Goal: Obtain resource: Obtain resource

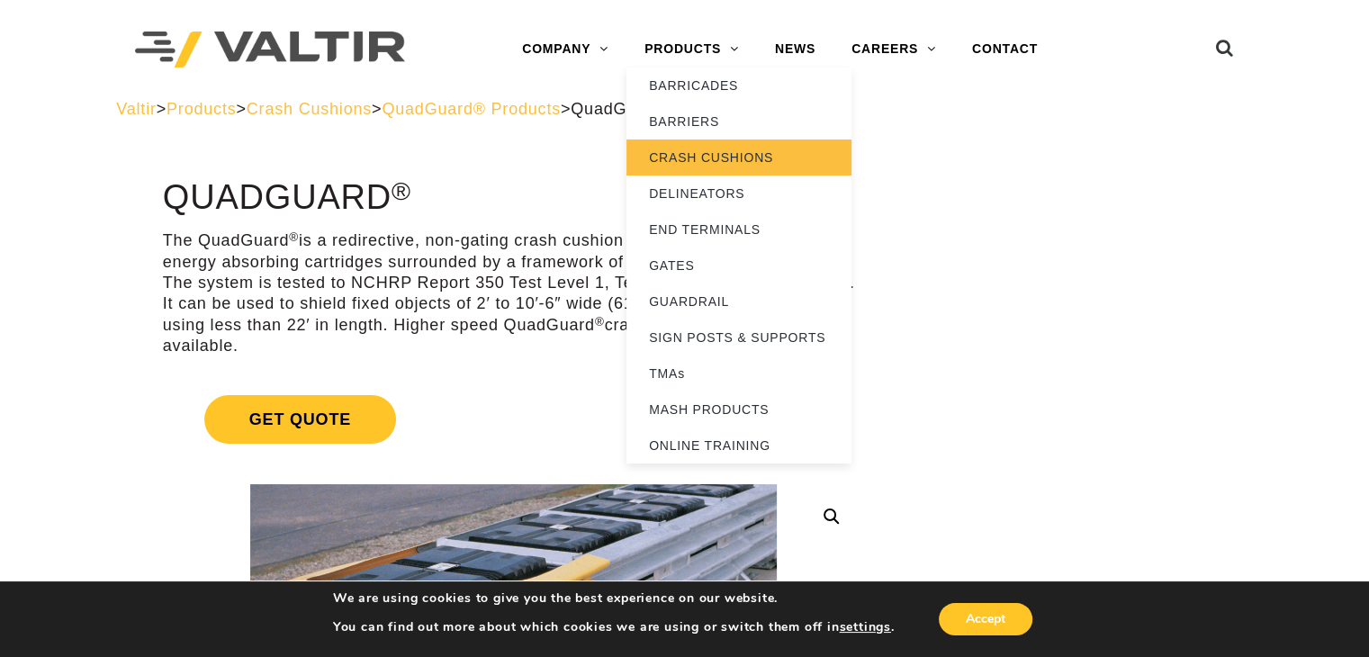
click at [705, 153] on link "CRASH CUSHIONS" at bounding box center [738, 157] width 225 height 36
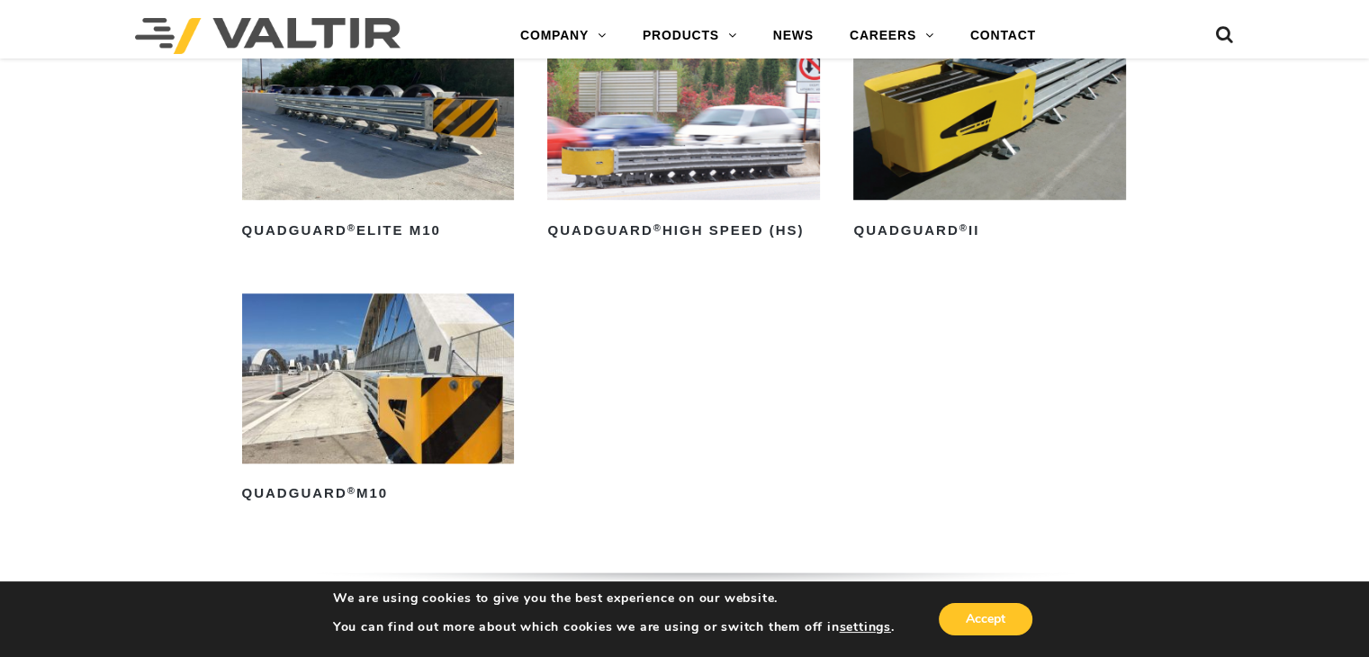
scroll to position [1530, 0]
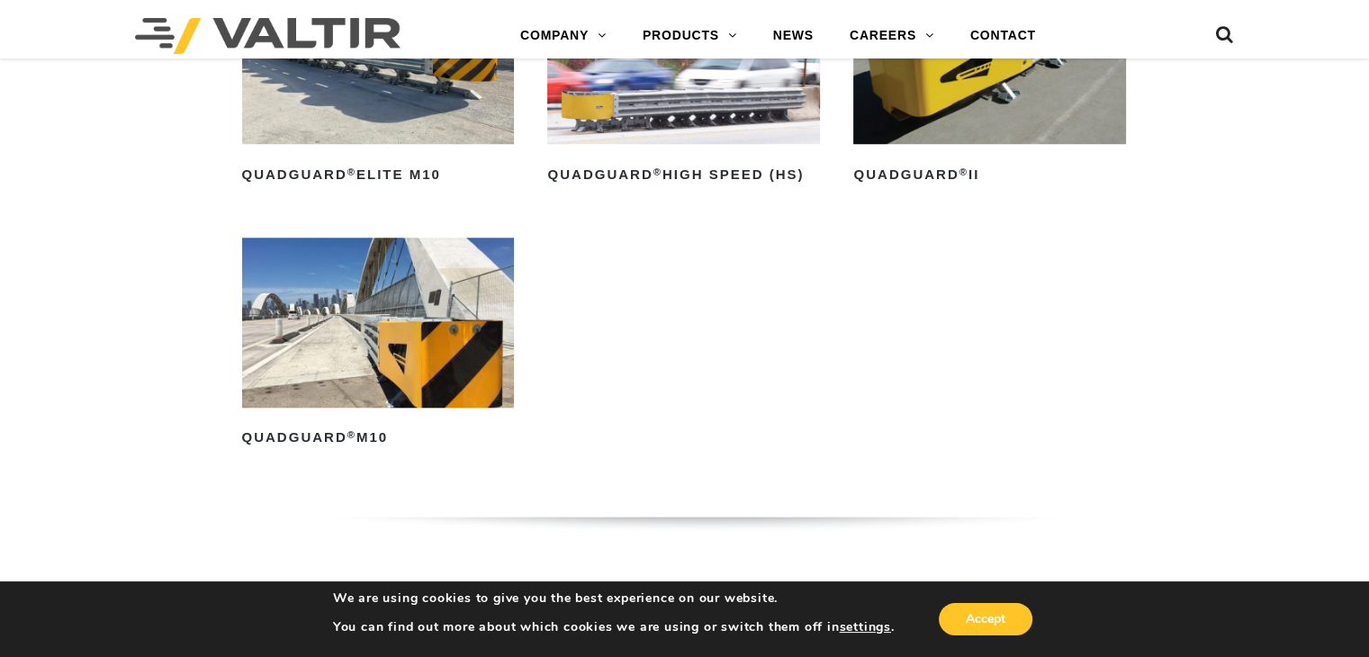
click at [295, 312] on img at bounding box center [378, 323] width 273 height 170
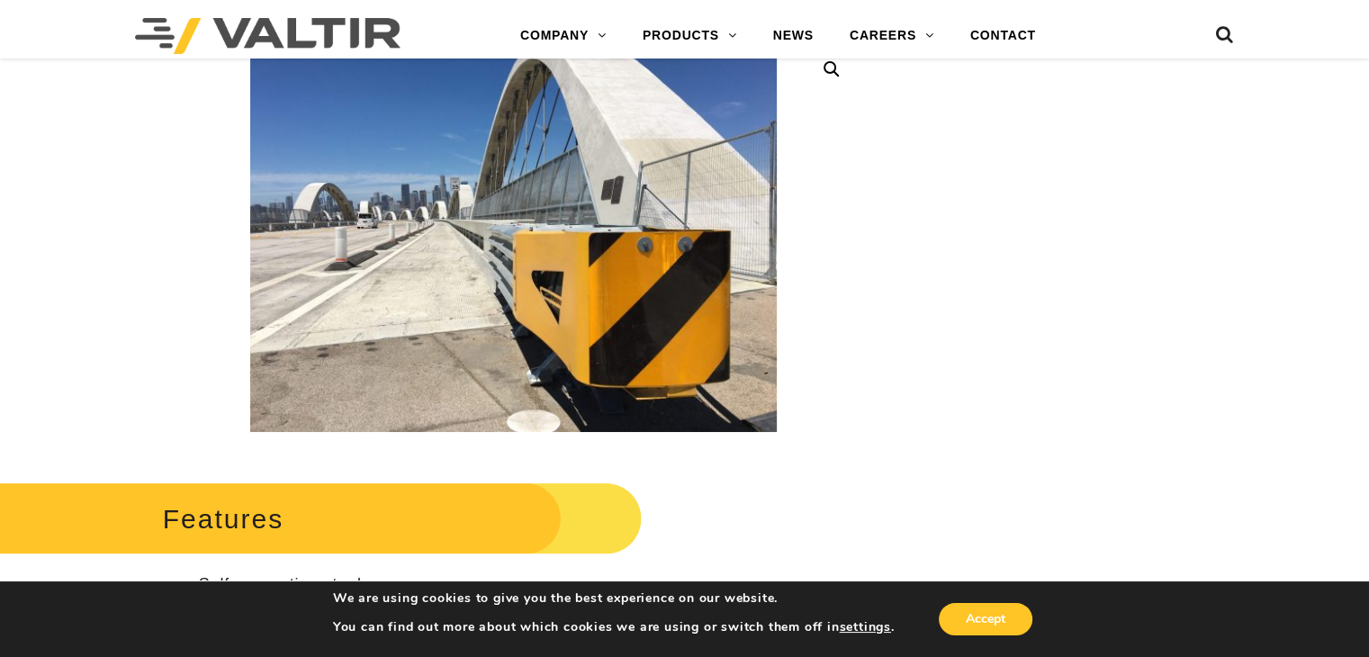
scroll to position [450, 0]
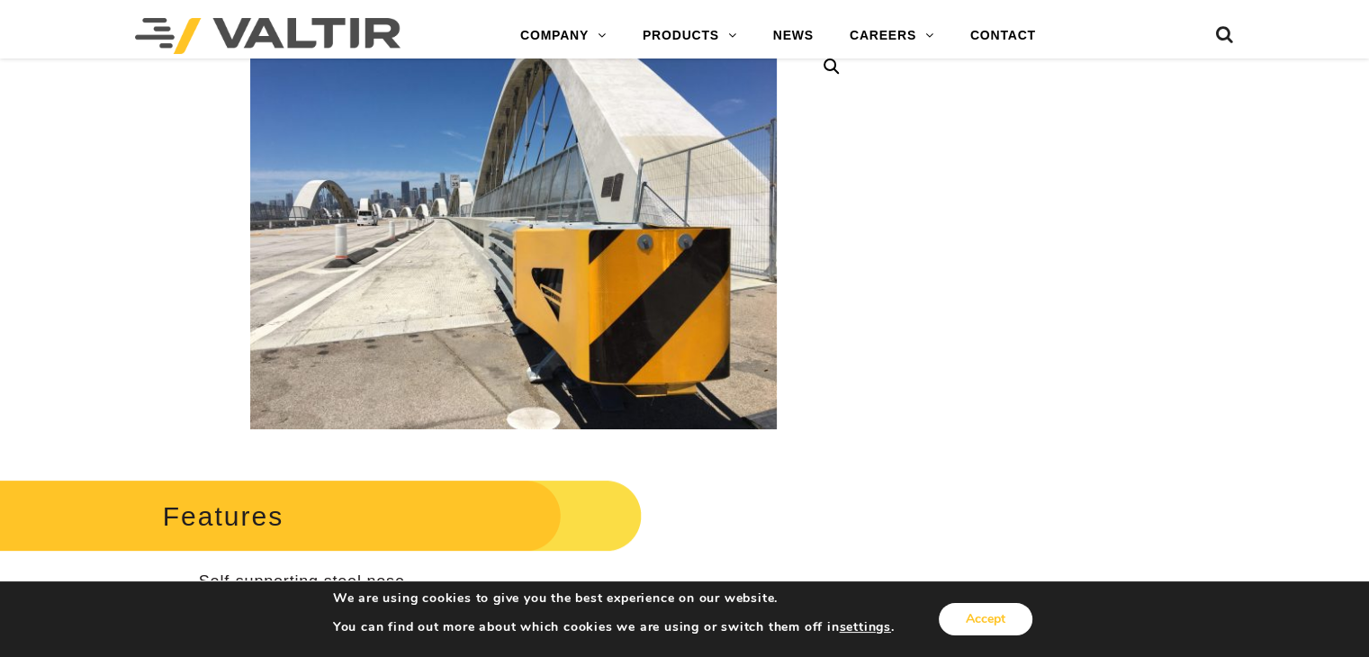
click at [976, 619] on button "Accept" at bounding box center [986, 619] width 94 height 32
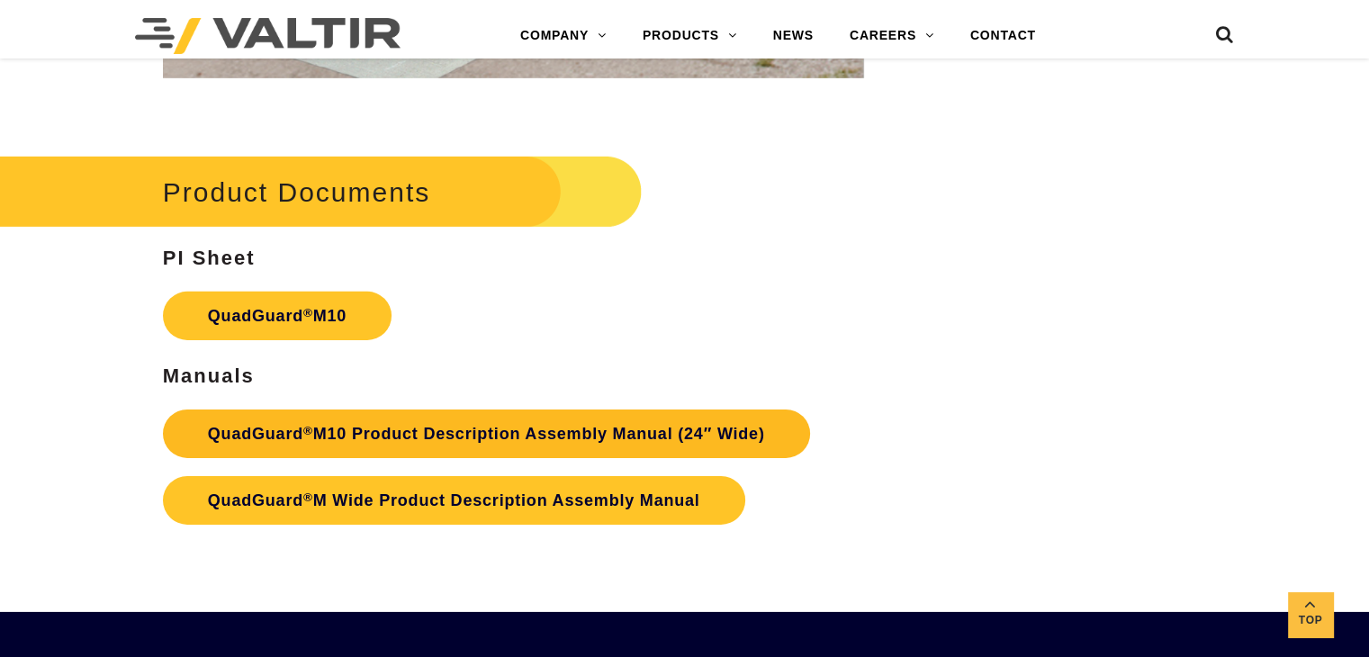
scroll to position [5669, 0]
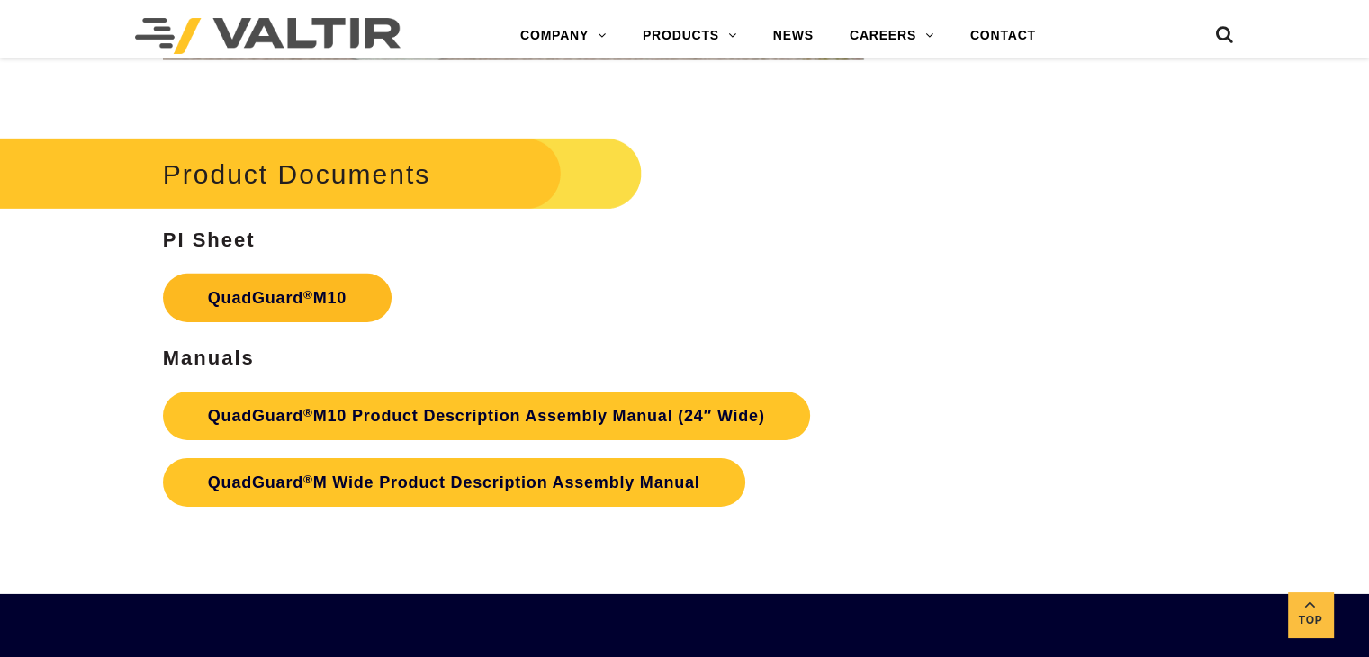
click at [331, 274] on link "QuadGuard ® M10" at bounding box center [277, 298] width 229 height 49
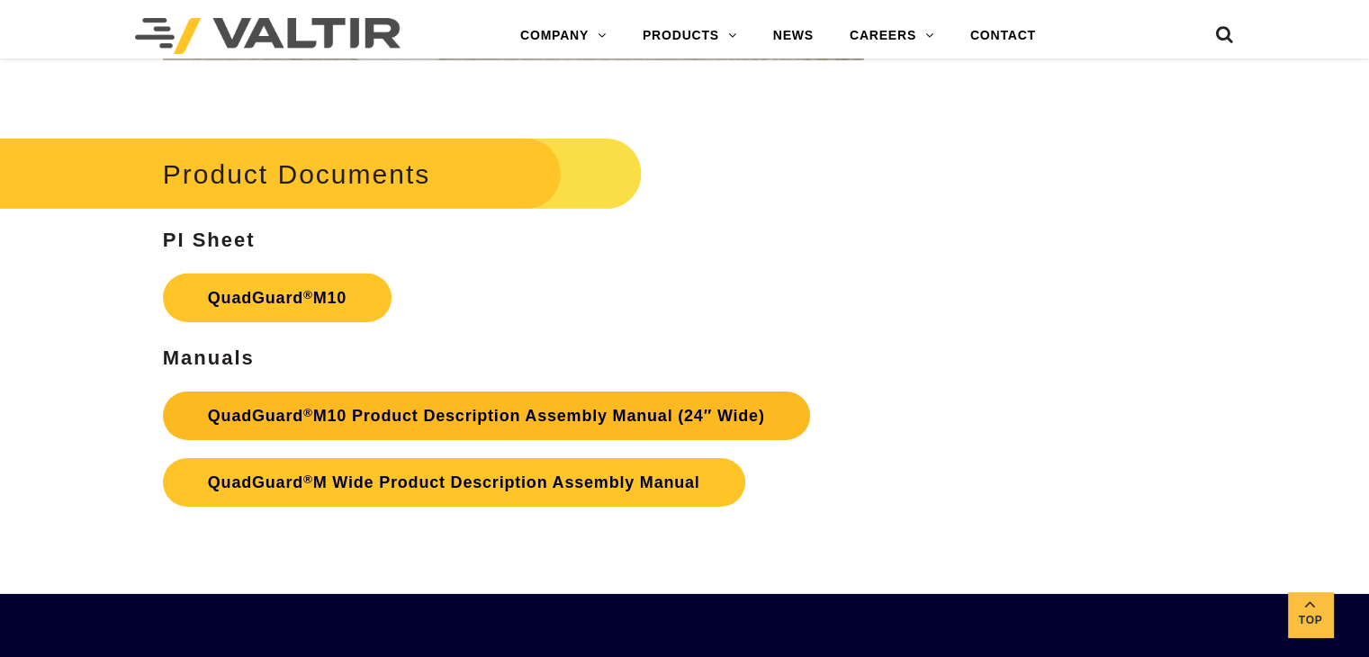
click at [324, 393] on link "QuadGuard ® M10 Product Description Assembly Manual (24″ Wide)" at bounding box center [486, 415] width 647 height 49
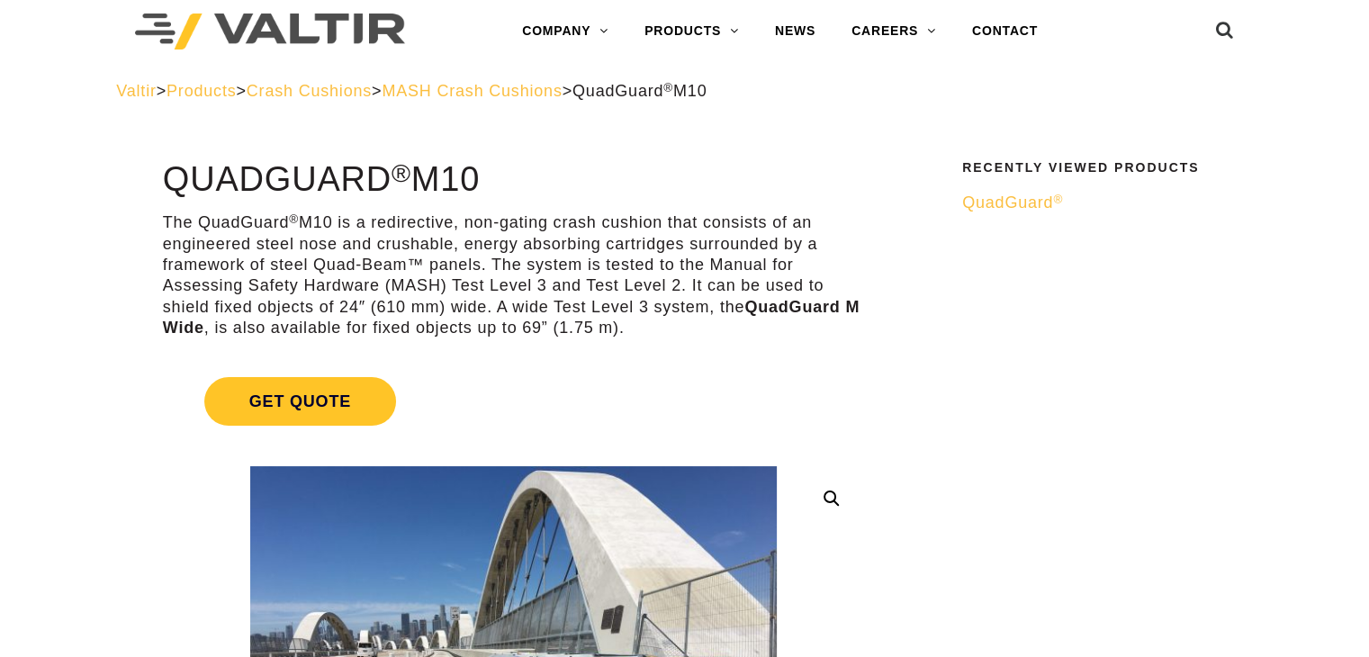
scroll to position [0, 0]
